Goal: Book appointment/travel/reservation

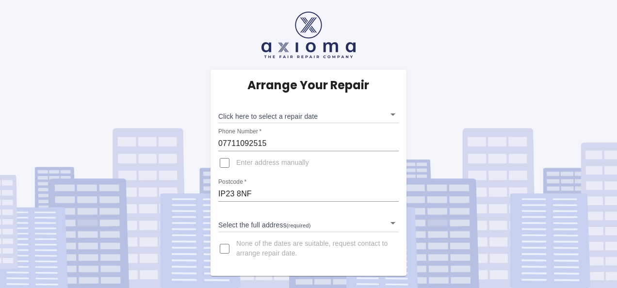
click at [235, 225] on body "Arrange Your Repair Click here to select a repair date ​ Phone Number   * 07711…" at bounding box center [308, 144] width 617 height 288
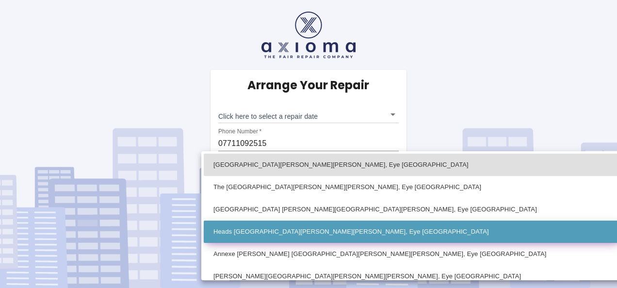
click at [231, 231] on li "Heads [GEOGRAPHIC_DATA][PERSON_NAME][PERSON_NAME], Eye [GEOGRAPHIC_DATA]" at bounding box center [413, 232] width 418 height 22
type input "Heads [GEOGRAPHIC_DATA][PERSON_NAME][PERSON_NAME], Eye [GEOGRAPHIC_DATA]"
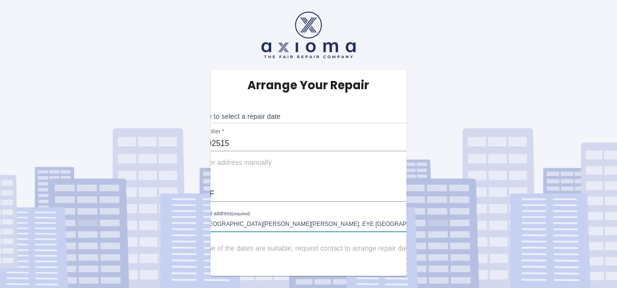
click at [237, 113] on body "Arrange Your Repair Click here to select a repair date ​ Phone Number   * 07711…" at bounding box center [308, 144] width 617 height 288
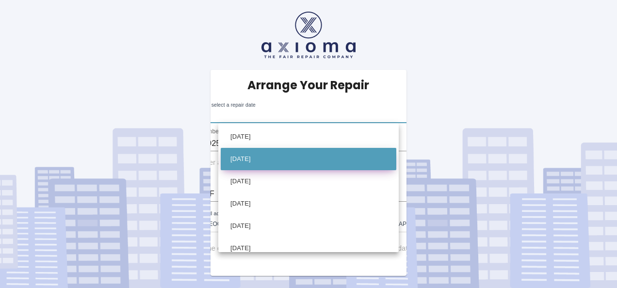
click at [251, 156] on li "Tue Sep 09 2025" at bounding box center [309, 159] width 176 height 22
type input "2025-09-09T00:00:00.000Z"
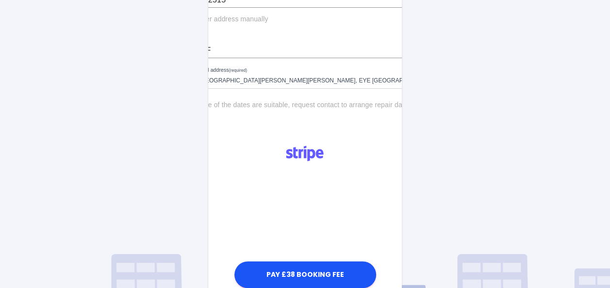
scroll to position [145, 0]
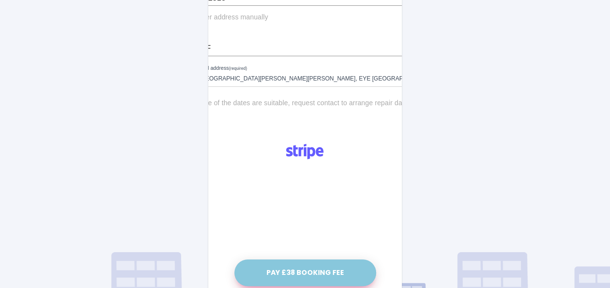
click at [302, 269] on button "Pay £38 Booking Fee" at bounding box center [305, 272] width 142 height 27
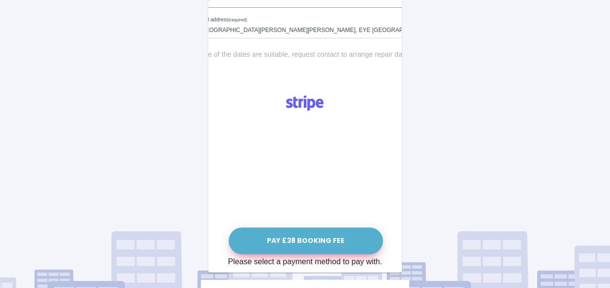
scroll to position [242, 0]
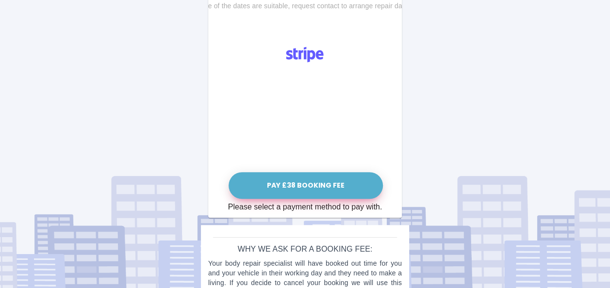
click at [302, 185] on button "Pay £38 Booking Fee" at bounding box center [305, 185] width 154 height 27
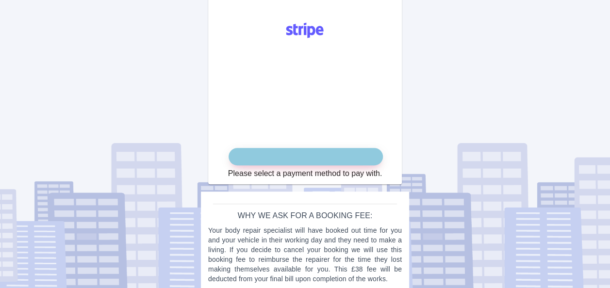
scroll to position [278, 0]
